Goal: Navigation & Orientation: Find specific page/section

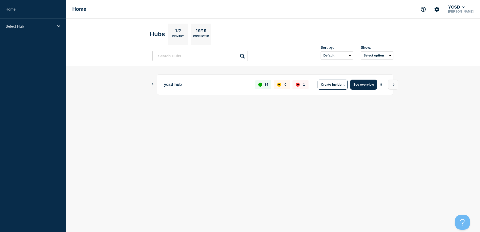
click at [153, 85] on icon "Show Connected Hubs" at bounding box center [152, 84] width 3 height 3
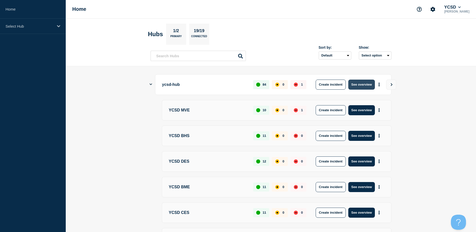
click at [365, 83] on button "See overview" at bounding box center [361, 85] width 27 height 10
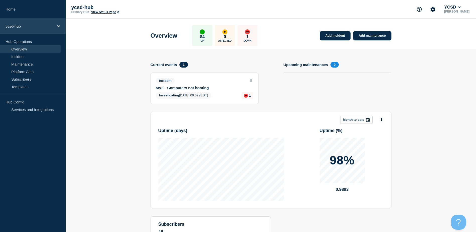
click at [14, 26] on p "ycsd-hub" at bounding box center [30, 26] width 48 height 4
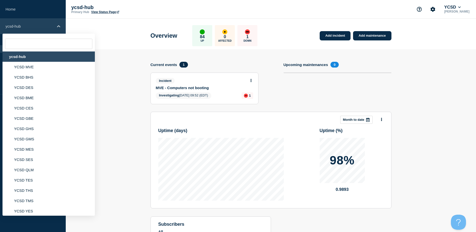
click at [18, 27] on p "ycsd-hub" at bounding box center [30, 26] width 48 height 4
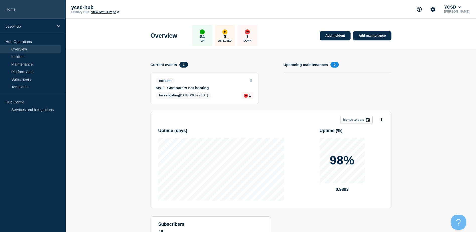
click at [16, 7] on link "Home" at bounding box center [33, 9] width 66 height 19
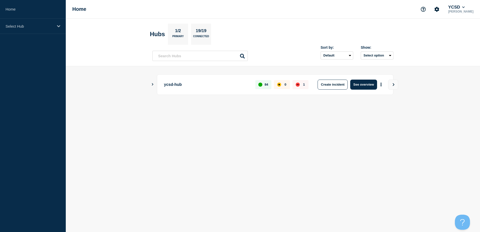
click at [203, 185] on body "Home Select Hub Home YCSD [PERSON_NAME] Hubs 1/2 Primary 19/19 Connected Sort b…" at bounding box center [240, 116] width 480 height 232
